Goal: Task Accomplishment & Management: Manage account settings

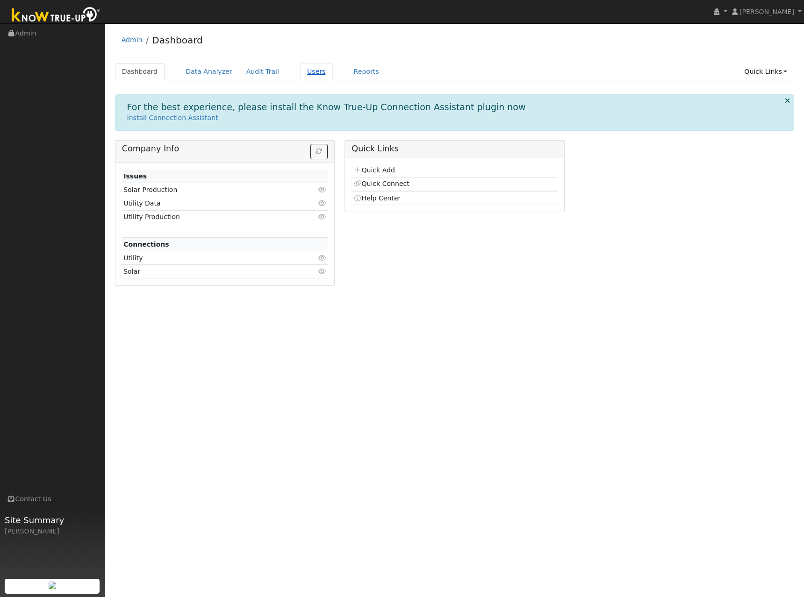
click at [300, 76] on link "Users" at bounding box center [316, 71] width 33 height 17
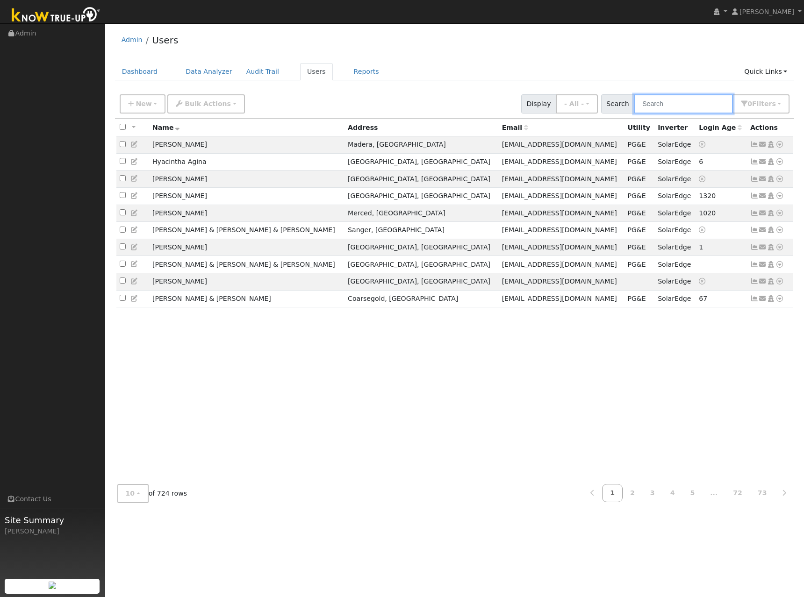
click at [657, 101] on input "text" at bounding box center [683, 103] width 99 height 19
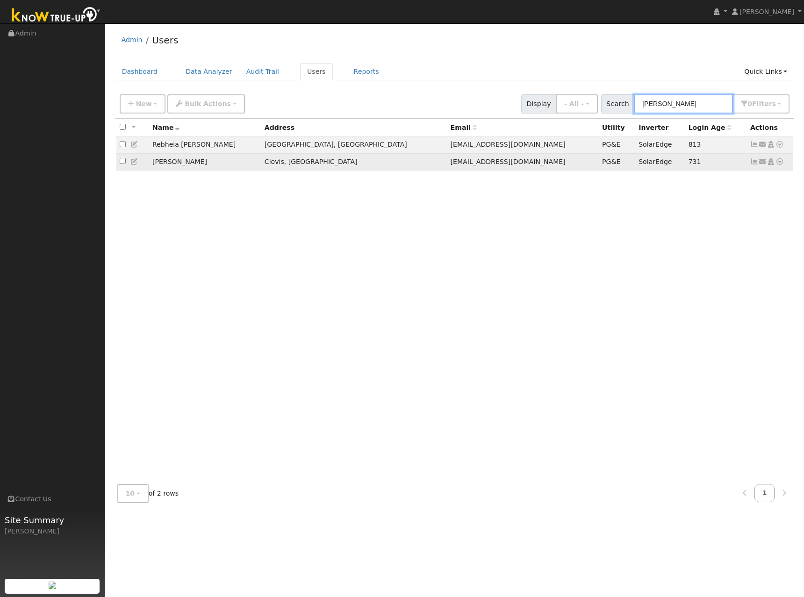
type input "mansour"
click at [754, 163] on icon at bounding box center [754, 161] width 8 height 7
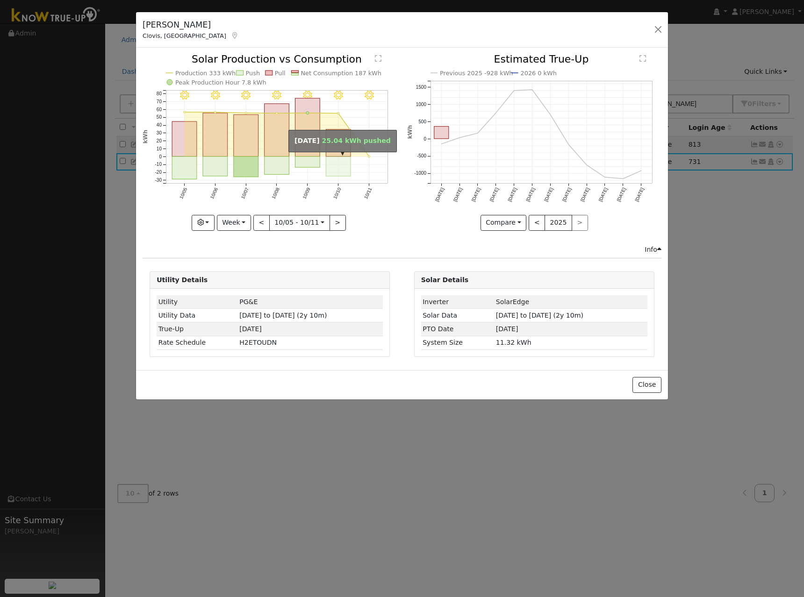
click at [342, 171] on rect "onclick=""" at bounding box center [338, 167] width 25 height 20
type input "2025-10-10"
